Goal: Task Accomplishment & Management: Manage account settings

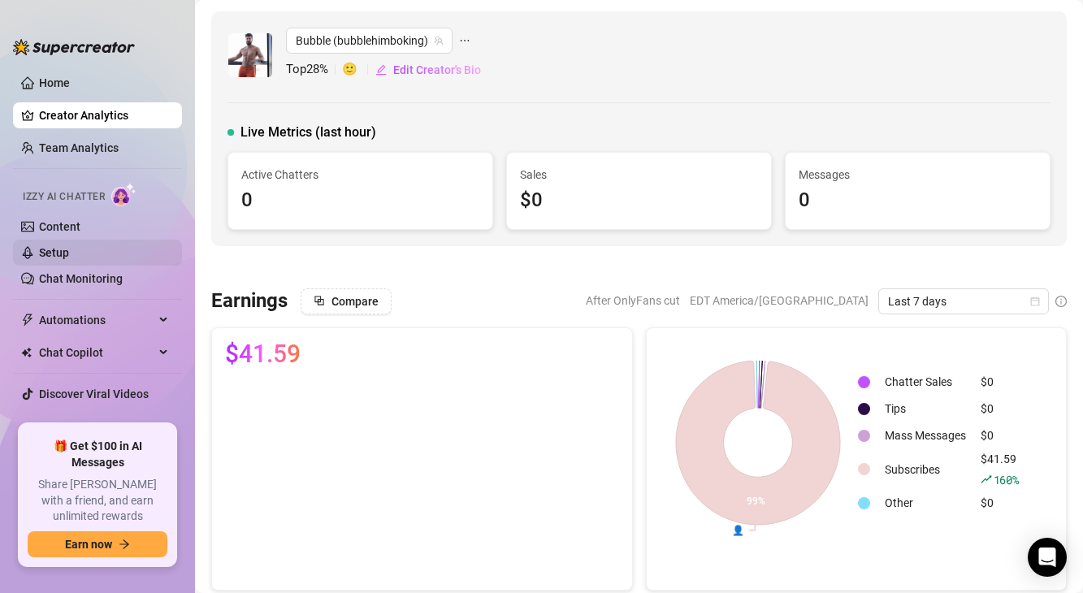
click at [69, 246] on link "Setup" at bounding box center [54, 252] width 30 height 13
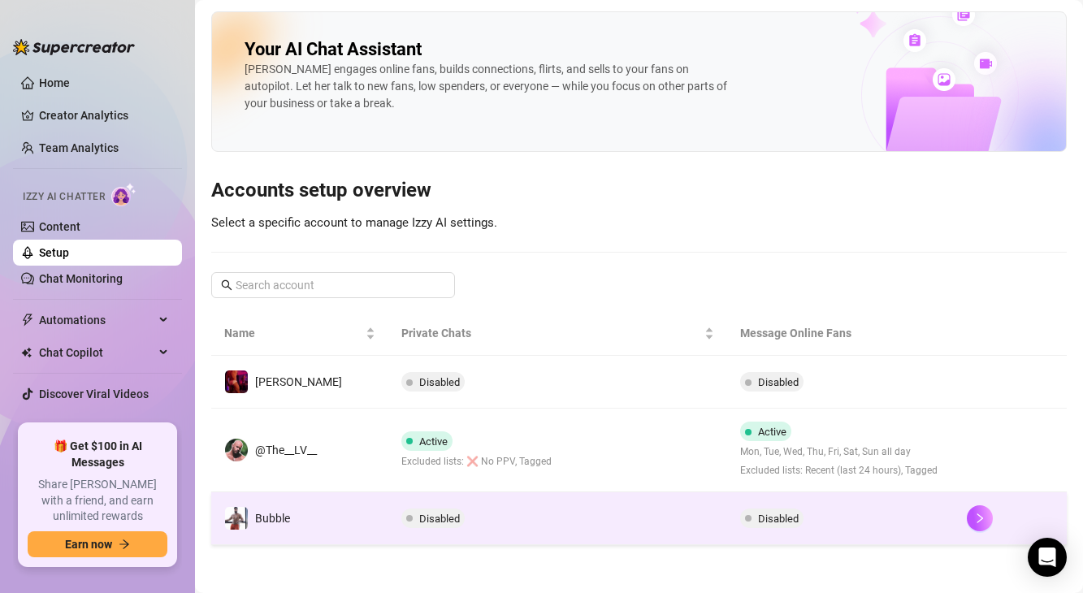
click at [298, 521] on td "Bubble" at bounding box center [299, 519] width 177 height 53
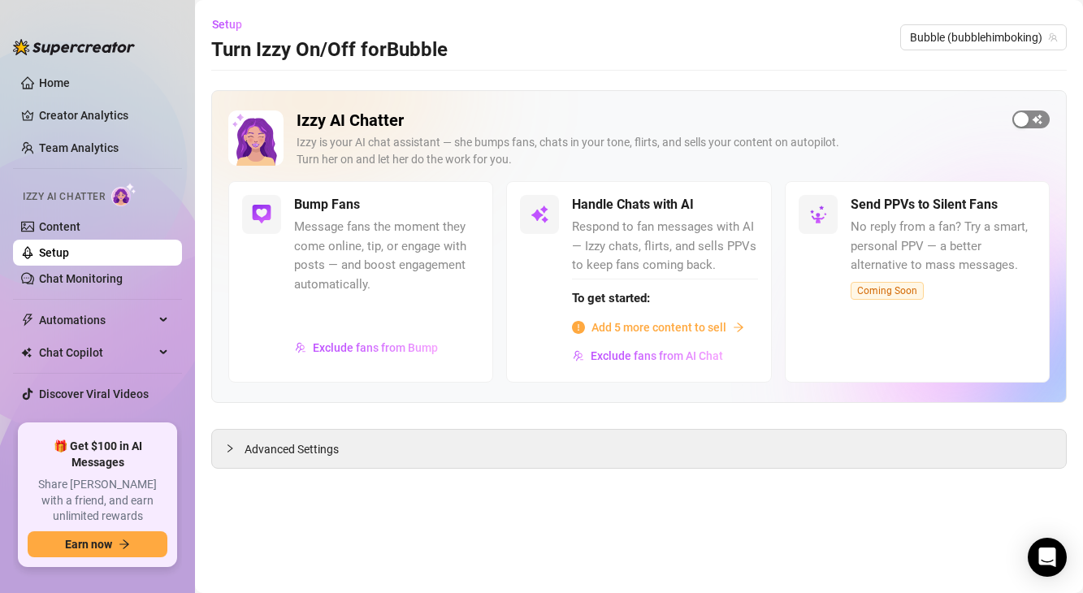
click at [1018, 124] on div "button" at bounding box center [1021, 119] width 15 height 15
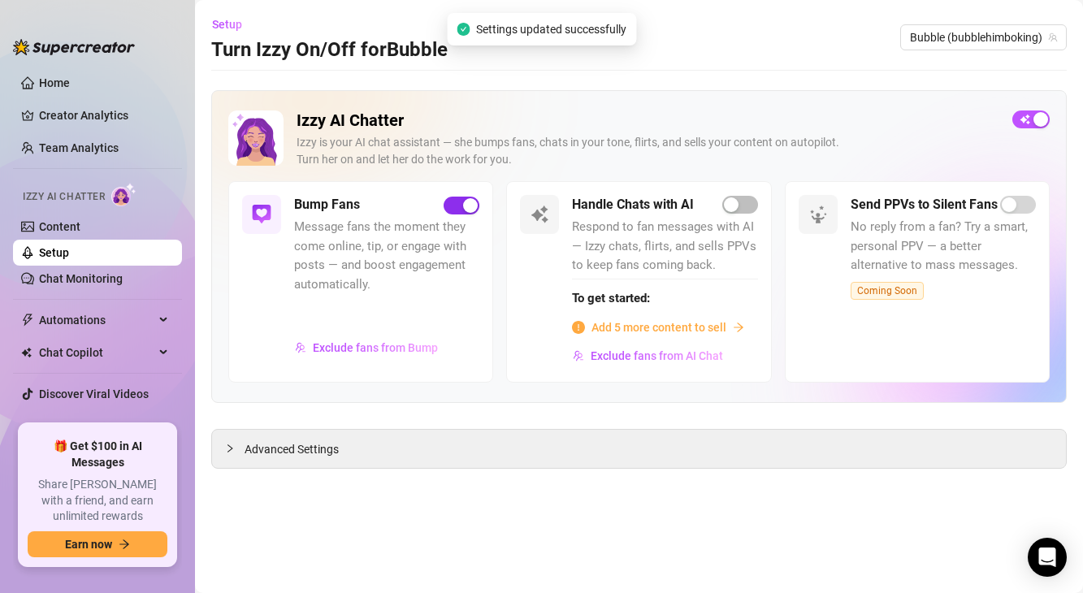
click at [451, 200] on span "button" at bounding box center [462, 206] width 36 height 18
click at [276, 447] on span "Advanced Settings" at bounding box center [292, 450] width 94 height 18
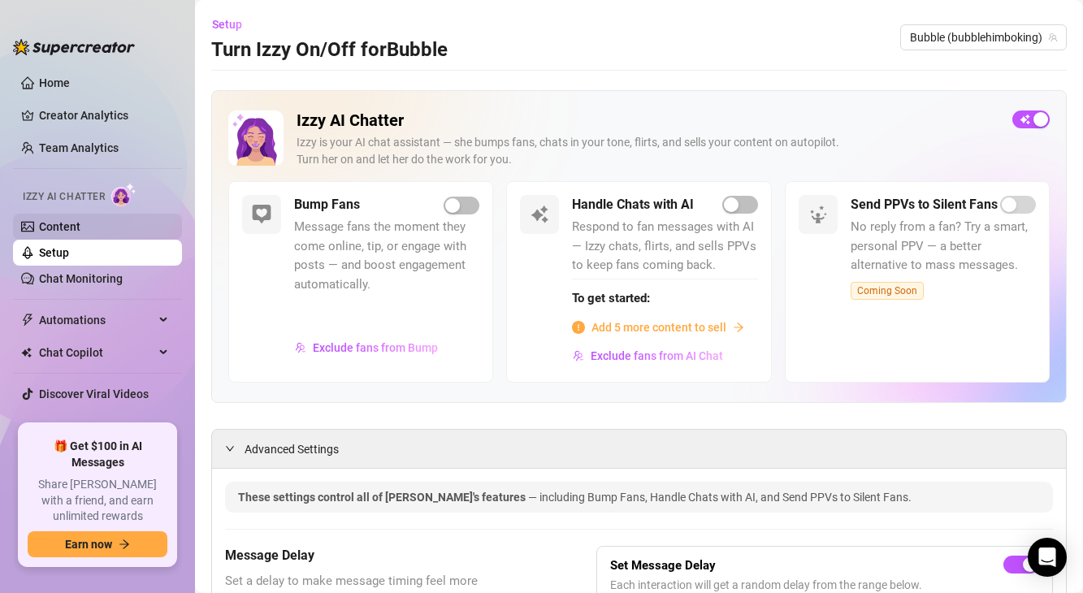
click at [80, 233] on link "Content" at bounding box center [59, 226] width 41 height 13
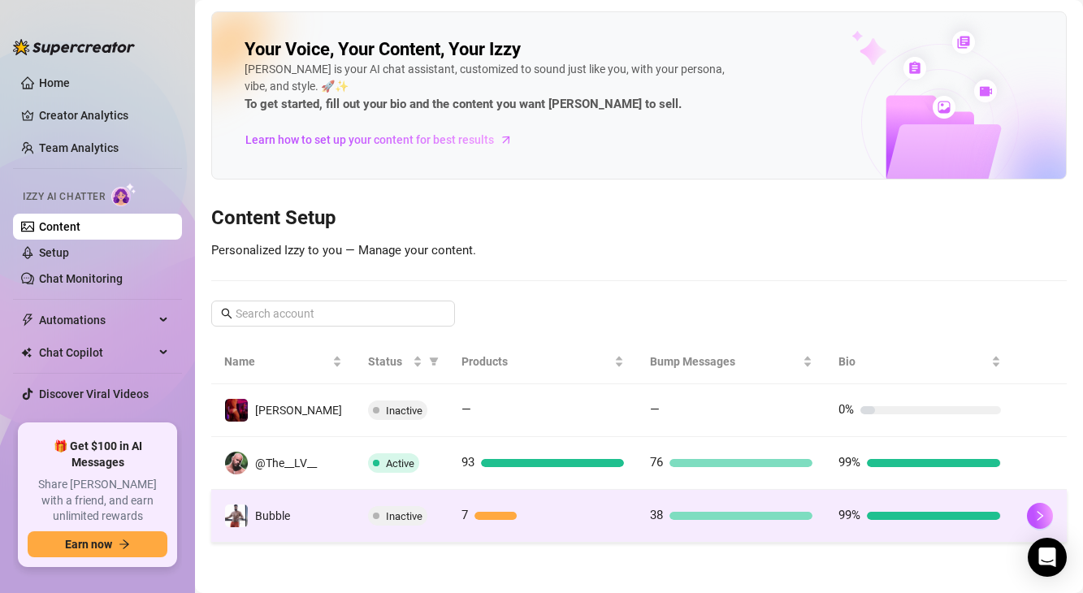
click at [285, 503] on td "Bubble" at bounding box center [283, 516] width 144 height 53
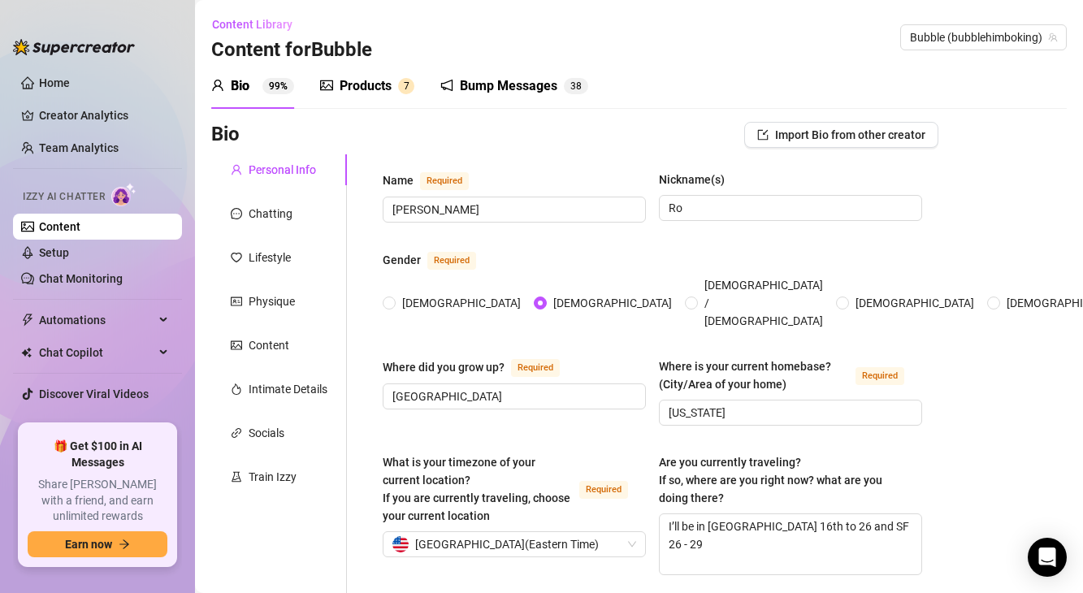
click at [379, 91] on div "Products" at bounding box center [366, 86] width 52 height 20
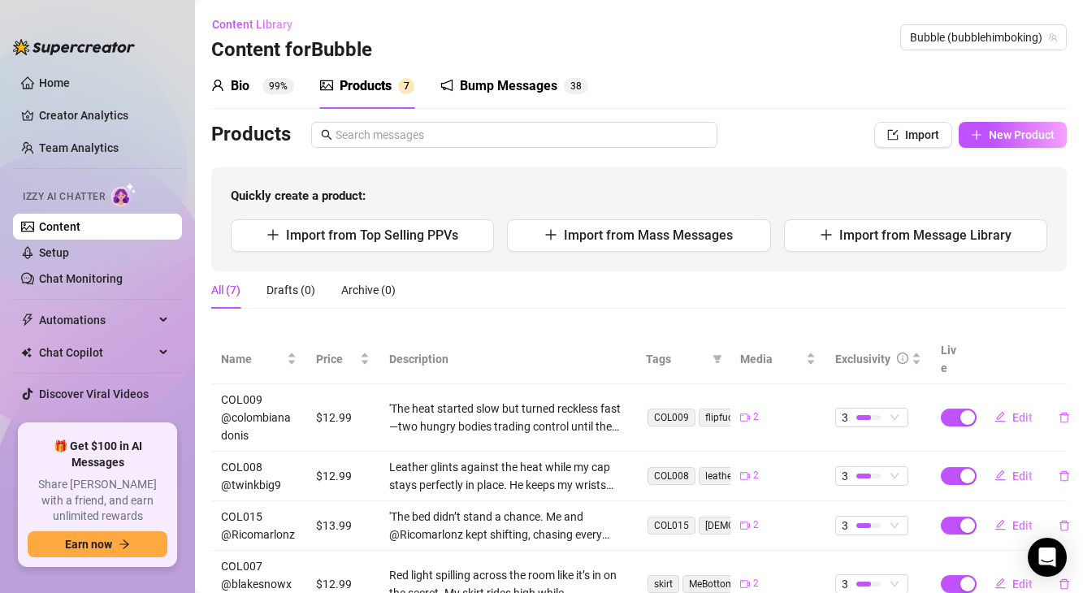
click at [265, 85] on sup "99%" at bounding box center [279, 86] width 32 height 16
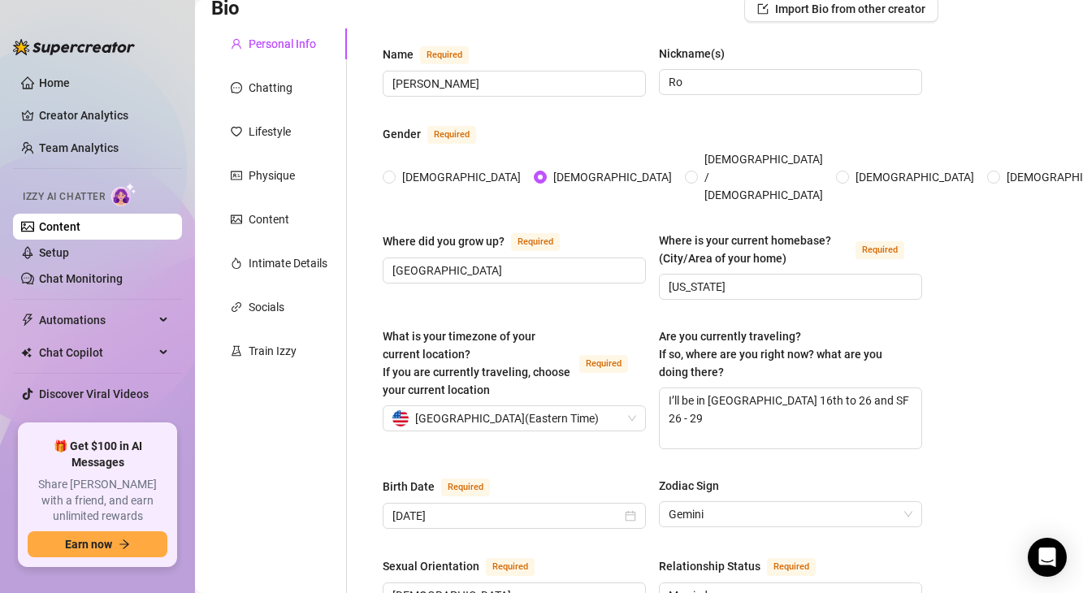
scroll to position [111, 0]
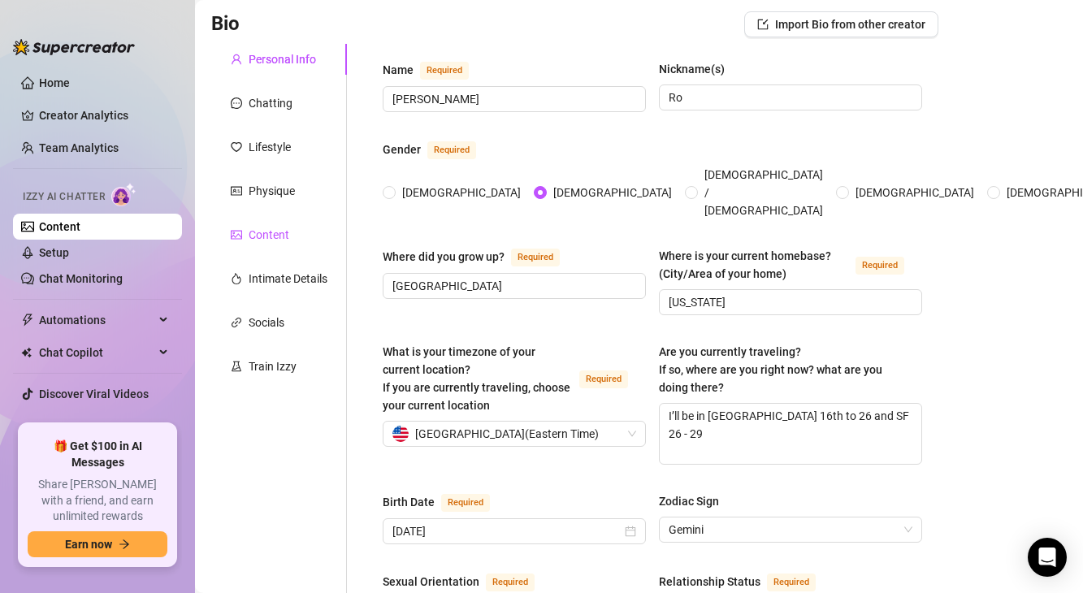
click at [280, 239] on div "Content" at bounding box center [269, 235] width 41 height 18
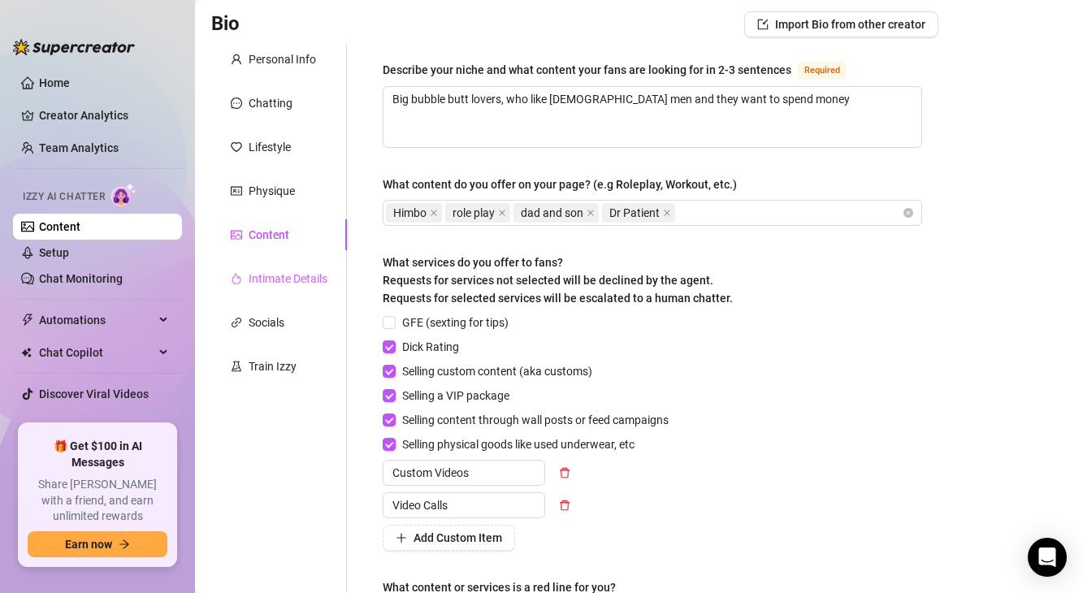
click at [291, 290] on div "Intimate Details" at bounding box center [279, 278] width 136 height 31
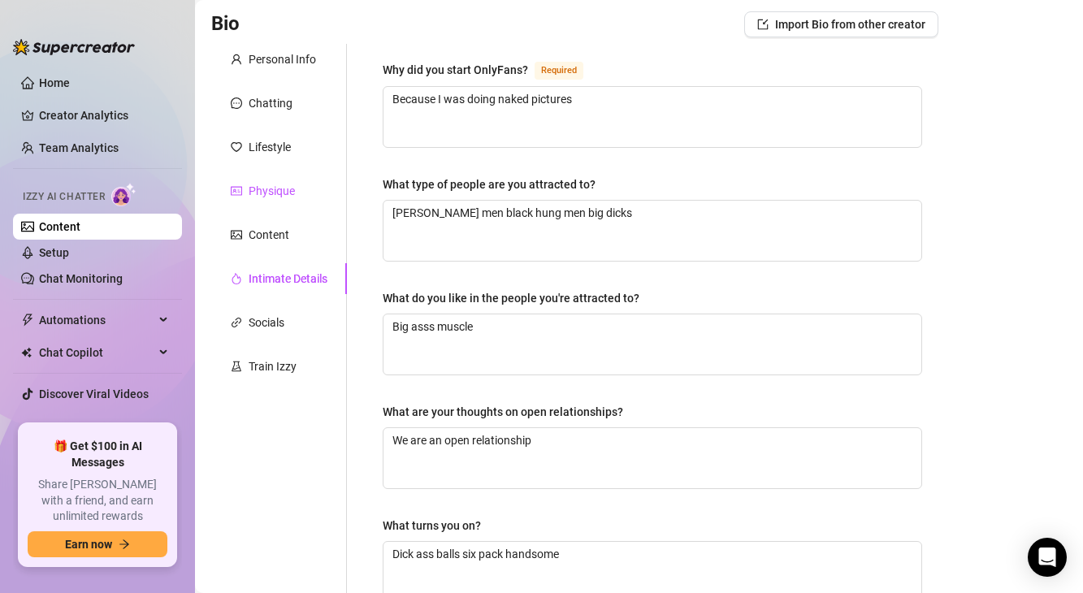
click at [287, 198] on div "Physique" at bounding box center [272, 191] width 46 height 18
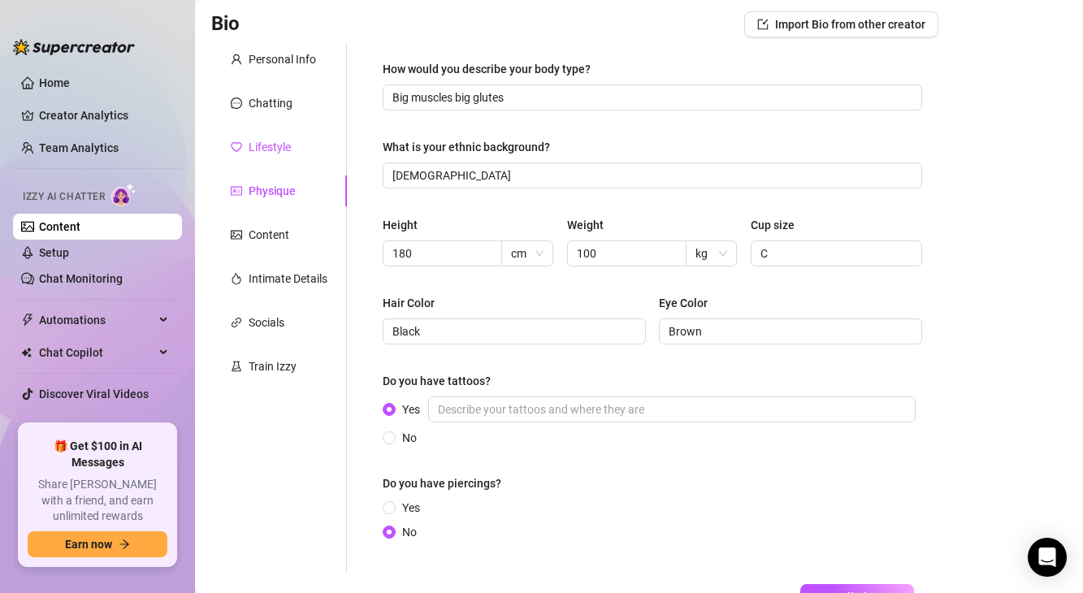
click at [279, 142] on div "Lifestyle" at bounding box center [270, 147] width 42 height 18
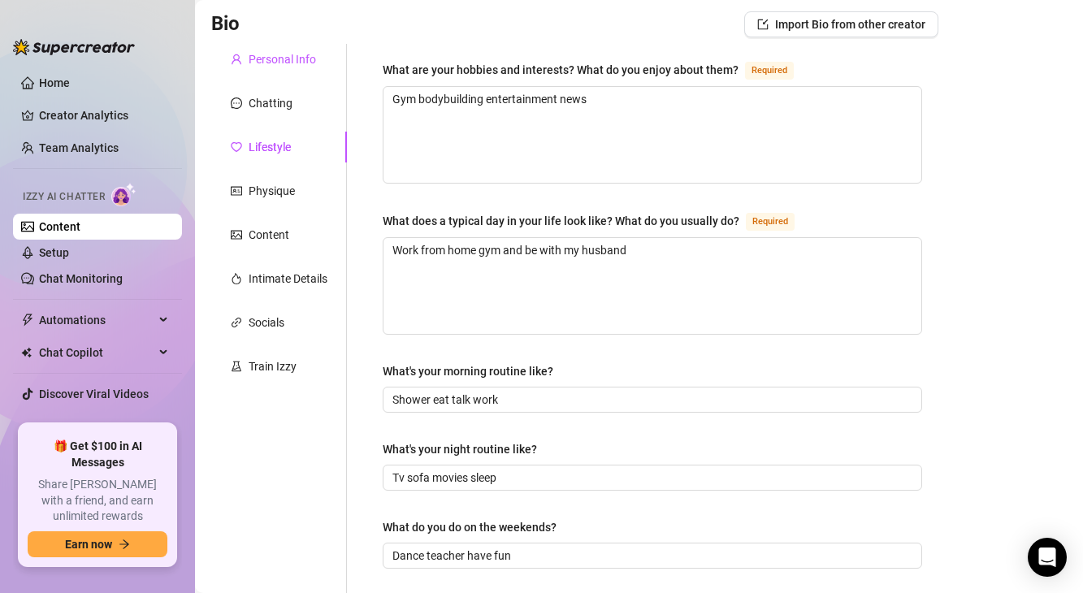
click at [277, 56] on div "Personal Info" at bounding box center [282, 59] width 67 height 18
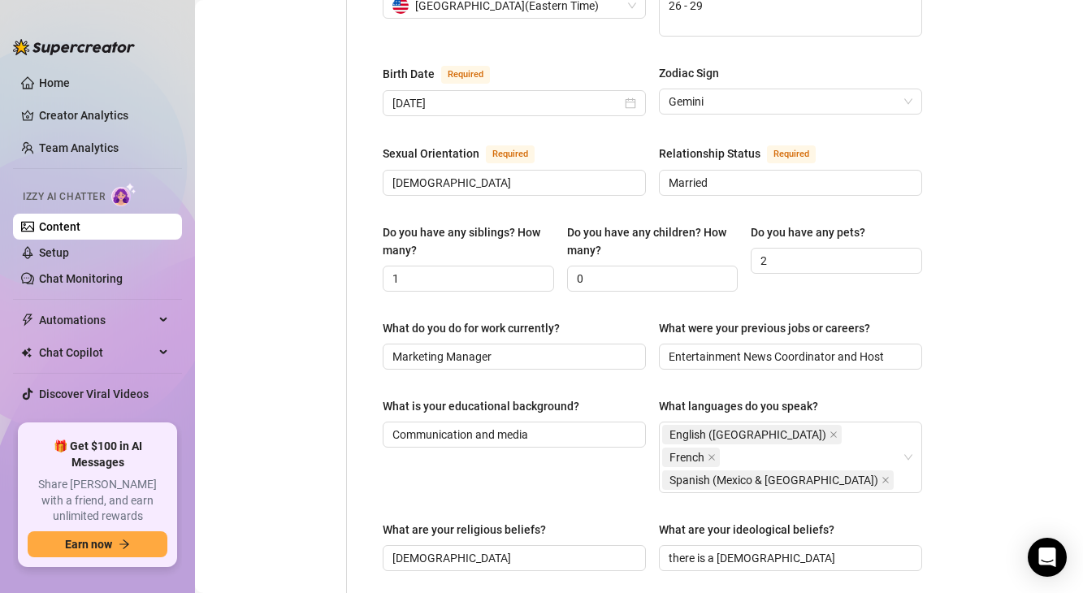
scroll to position [0, 0]
